Goal: Task Accomplishment & Management: Use online tool/utility

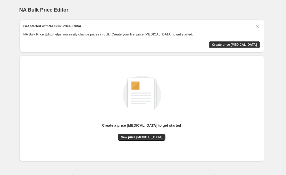
scroll to position [18, 0]
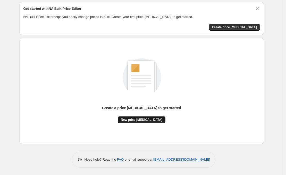
click at [146, 121] on span "New price [MEDICAL_DATA]" at bounding box center [141, 120] width 41 height 4
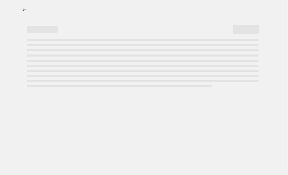
select select "percentage"
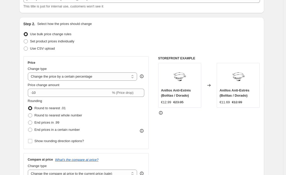
scroll to position [39, 0]
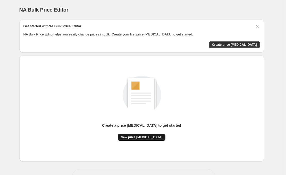
click at [138, 140] on button "New price [MEDICAL_DATA]" at bounding box center [142, 137] width 48 height 7
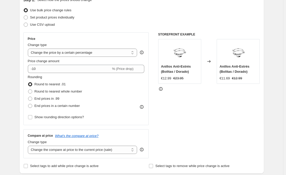
scroll to position [60, 0]
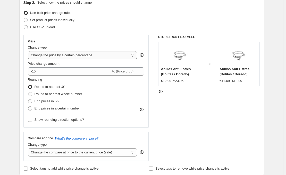
click at [111, 56] on select "Change the price to a certain amount Change the price by a certain amount Chang…" at bounding box center [82, 55] width 109 height 8
select select "no_change"
click at [29, 51] on select "Change the price to a certain amount Change the price by a certain amount Chang…" at bounding box center [82, 55] width 109 height 8
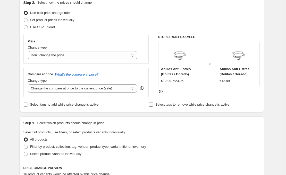
click at [152, 105] on input "Select tags to remove while price change is active" at bounding box center [151, 105] width 4 height 4
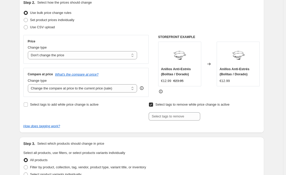
click at [152, 105] on input "Select tags to remove while price change is active" at bounding box center [151, 105] width 4 height 4
checkbox input "false"
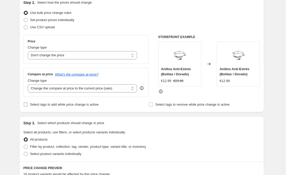
click at [66, 106] on span "Select tags to add while price change is active" at bounding box center [64, 105] width 69 height 4
click at [28, 106] on input "Select tags to add while price change is active" at bounding box center [26, 105] width 4 height 4
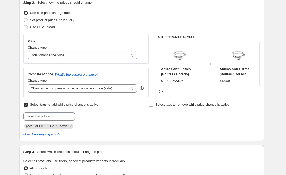
click at [66, 106] on span "Select tags to add while price change is active" at bounding box center [64, 105] width 69 height 4
click at [28, 106] on input "Select tags to add while price change is active" at bounding box center [26, 105] width 4 height 4
checkbox input "false"
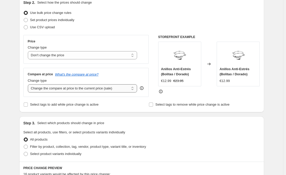
click at [79, 91] on select "Change the compare at price to the current price (sale) Change the compare at p…" at bounding box center [82, 88] width 109 height 8
click at [109, 86] on select "Change the compare at price to the current price (sale) Change the compare at p…" at bounding box center [82, 88] width 109 height 8
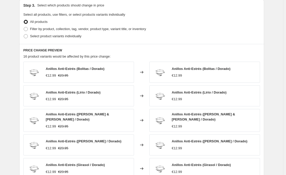
scroll to position [276, 0]
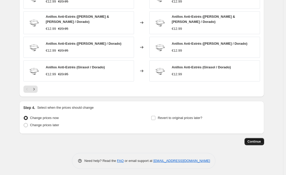
click at [257, 140] on span "Continue" at bounding box center [254, 142] width 13 height 4
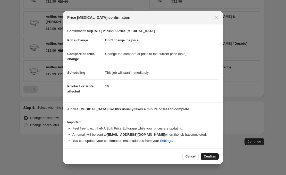
click at [214, 158] on span "Confirm" at bounding box center [210, 157] width 12 height 4
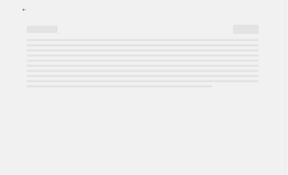
select select "no_change"
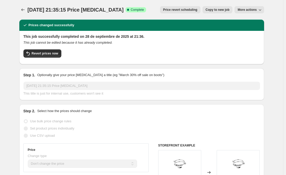
scroll to position [87, 0]
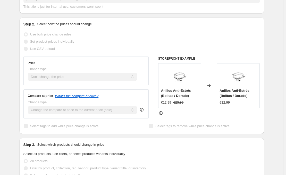
click at [107, 115] on div "Compare at price What's the compare at price? Change type Change the compare at…" at bounding box center [85, 104] width 125 height 29
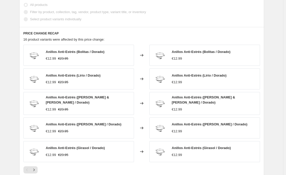
scroll to position [313, 0]
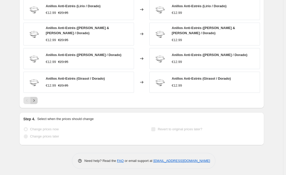
click at [37, 101] on icon "Next" at bounding box center [33, 100] width 5 height 5
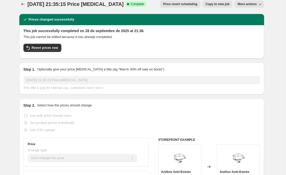
scroll to position [0, 0]
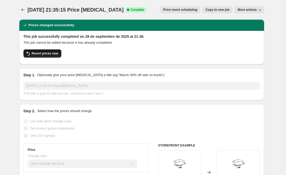
click at [45, 55] on span "Revert prices now" at bounding box center [45, 54] width 27 height 4
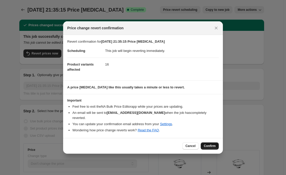
click at [216, 143] on button "Confirm" at bounding box center [210, 146] width 18 height 7
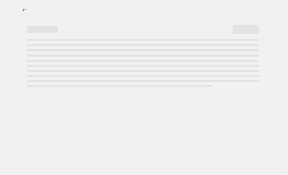
select select "no_change"
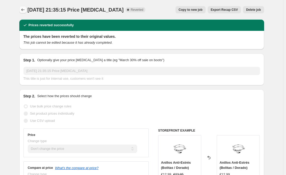
click at [23, 10] on icon "Price change jobs" at bounding box center [22, 9] width 3 height 3
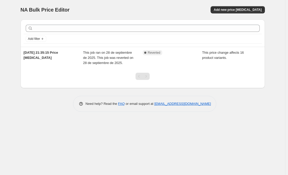
drag, startPoint x: 152, startPoint y: 61, endPoint x: 124, endPoint y: 82, distance: 36.1
click at [124, 82] on div at bounding box center [143, 79] width 245 height 20
click at [245, 6] on button "Add new price [MEDICAL_DATA]" at bounding box center [238, 9] width 54 height 7
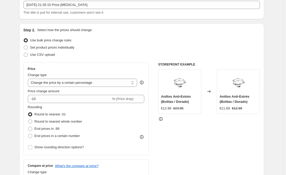
scroll to position [46, 0]
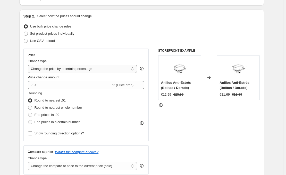
click at [98, 69] on select "Change the price to a certain amount Change the price by a certain amount Chang…" at bounding box center [82, 69] width 109 height 8
select select "no_change"
click at [29, 65] on select "Change the price to a certain amount Change the price by a certain amount Chang…" at bounding box center [82, 69] width 109 height 8
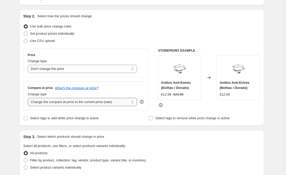
click at [101, 104] on select "Change the compare at price to the current price (sale) Change the compare at p…" at bounding box center [82, 102] width 109 height 8
click at [29, 98] on select "Change the compare at price to the current price (sale) Change the compare at p…" at bounding box center [82, 102] width 109 height 8
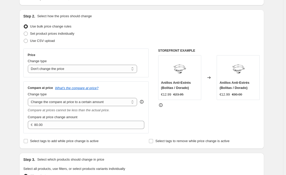
click at [101, 112] on icon "Compare at prices cannot be less than the actual price." at bounding box center [69, 110] width 82 height 4
click at [101, 105] on select "Change the compare at price to the current price (sale) Change the compare at p…" at bounding box center [82, 102] width 109 height 8
click at [29, 98] on select "Change the compare at price to the current price (sale) Change the compare at p…" at bounding box center [82, 102] width 109 height 8
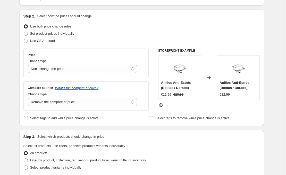
click at [95, 108] on div "Compare at price What's the compare at price? Change type Change the compare at…" at bounding box center [85, 96] width 125 height 29
click at [79, 105] on select "Change the compare at price to the current price (sale) Change the compare at p…" at bounding box center [82, 102] width 109 height 8
click at [29, 98] on select "Change the compare at price to the current price (sale) Change the compare at p…" at bounding box center [82, 102] width 109 height 8
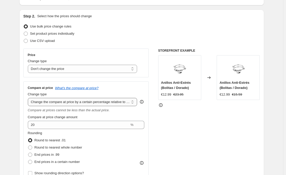
click at [97, 102] on select "Change the compare at price to the current price (sale) Change the compare at p…" at bounding box center [82, 102] width 109 height 8
select select "bp"
click at [29, 98] on select "Change the compare at price to the current price (sale) Change the compare at p…" at bounding box center [82, 102] width 109 height 8
type input "12.00"
click at [110, 103] on select "Change the compare at price to the current price (sale) Change the compare at p…" at bounding box center [82, 102] width 109 height 8
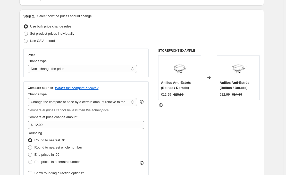
click at [29, 98] on select "Change the compare at price to the current price (sale) Change the compare at p…" at bounding box center [82, 102] width 109 height 8
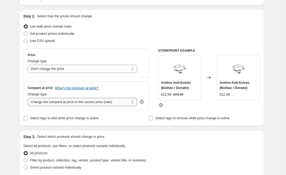
click at [100, 105] on select "Change the compare at price to the current price (sale) Change the compare at p…" at bounding box center [82, 102] width 109 height 8
select select "to"
click at [29, 98] on select "Change the compare at price to the current price (sale) Change the compare at p…" at bounding box center [82, 102] width 109 height 8
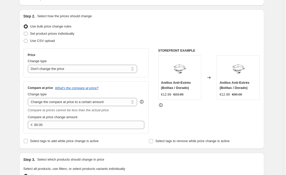
click at [106, 107] on div "Compare at price What's the compare at price? Change type Change the compare at…" at bounding box center [86, 107] width 117 height 43
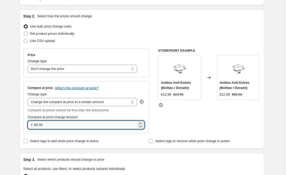
click at [47, 123] on input "80.00" at bounding box center [85, 125] width 102 height 8
click at [36, 127] on input "80.00" at bounding box center [85, 125] width 102 height 8
type input "23"
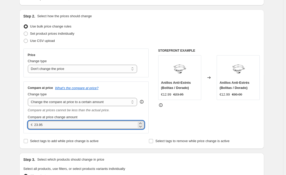
type input "23.95"
click at [117, 140] on div "Select tags to add while price change is active" at bounding box center [78, 141] width 111 height 7
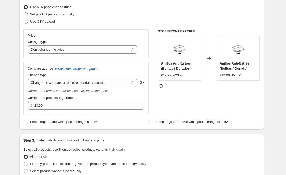
scroll to position [65, 0]
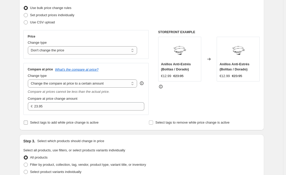
click at [70, 124] on span "Select tags to add while price change is active" at bounding box center [64, 123] width 69 height 4
click at [28, 124] on input "Select tags to add while price change is active" at bounding box center [26, 123] width 4 height 4
checkbox input "true"
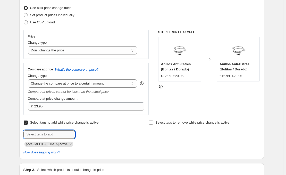
click at [49, 135] on input "text" at bounding box center [49, 135] width 52 height 8
type input "34%"
click at [127, 149] on div "Select tags to add while price change is active Submit 34% Add 34% price-[MEDIC…" at bounding box center [141, 137] width 236 height 36
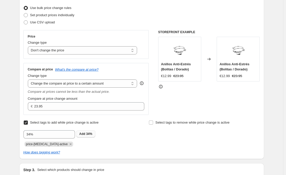
click at [84, 136] on b "Add" at bounding box center [82, 134] width 6 height 4
click at [82, 144] on icon "Remove 34%" at bounding box center [84, 144] width 5 height 5
click at [70, 121] on span "Select tags to add while price change is active" at bounding box center [64, 123] width 69 height 4
click at [28, 121] on input "Select tags to add while price change is active" at bounding box center [26, 123] width 4 height 4
checkbox input "false"
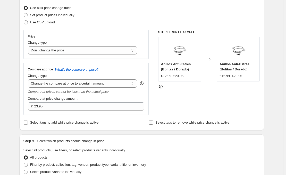
click at [173, 123] on span "Select tags to remove while price change is active" at bounding box center [192, 123] width 74 height 4
click at [153, 123] on input "Select tags to remove while price change is active" at bounding box center [151, 123] width 4 height 4
checkbox input "true"
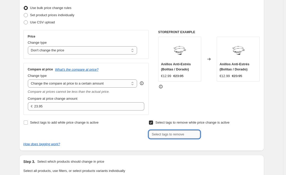
click at [160, 136] on input "text" at bounding box center [175, 135] width 52 height 8
type input "46"
click at [218, 131] on button "Add 46" at bounding box center [209, 134] width 16 height 7
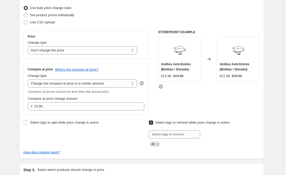
click at [159, 143] on icon "Remove 46" at bounding box center [157, 144] width 5 height 5
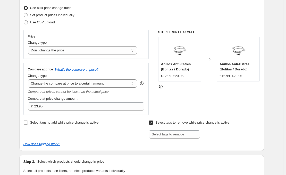
click at [151, 123] on input "Select tags to remove while price change is active" at bounding box center [151, 123] width 4 height 4
checkbox input "false"
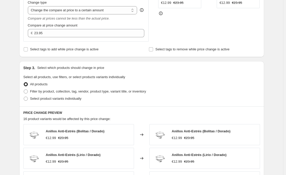
scroll to position [138, 0]
click at [112, 91] on span "Filter by product, collection, tag, vendor, product type, variant title, or inv…" at bounding box center [88, 91] width 116 height 4
click at [24, 90] on input "Filter by product, collection, tag, vendor, product type, variant title, or inv…" at bounding box center [24, 89] width 0 height 0
radio input "true"
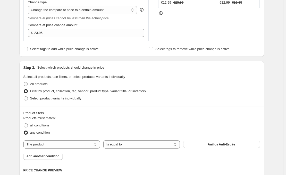
click at [43, 86] on span "All products" at bounding box center [39, 84] width 18 height 4
click at [24, 82] on input "All products" at bounding box center [24, 82] width 0 height 0
radio input "true"
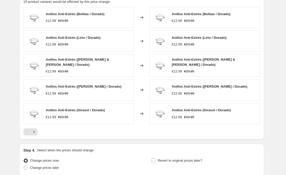
scroll to position [261, 0]
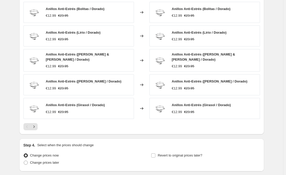
click at [175, 111] on div "€12.99" at bounding box center [177, 112] width 10 height 5
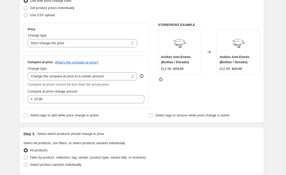
scroll to position [0, 0]
